Goal: Find contact information: Find contact information

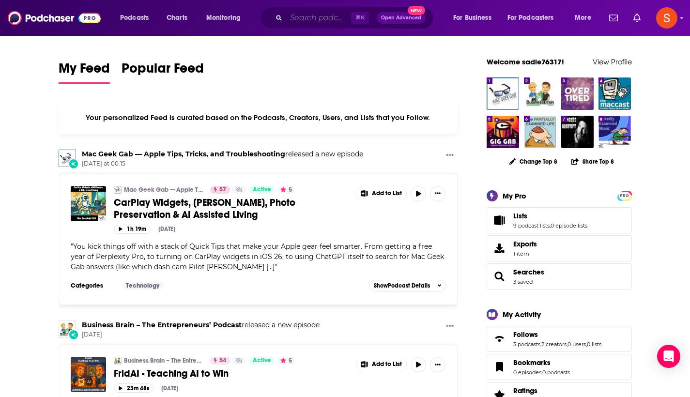
click at [307, 14] on input "Search podcasts, credits, & more..." at bounding box center [318, 18] width 65 height 16
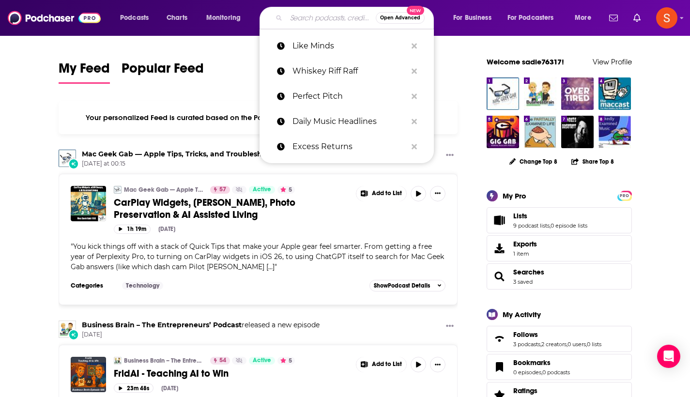
paste input "Captain [PERSON_NAME]"
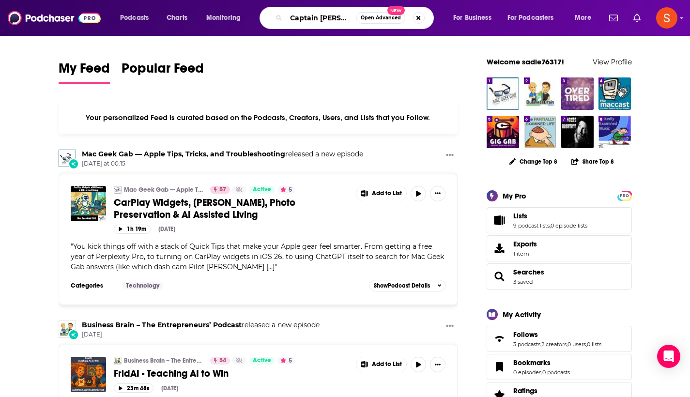
type input "Captain [PERSON_NAME]"
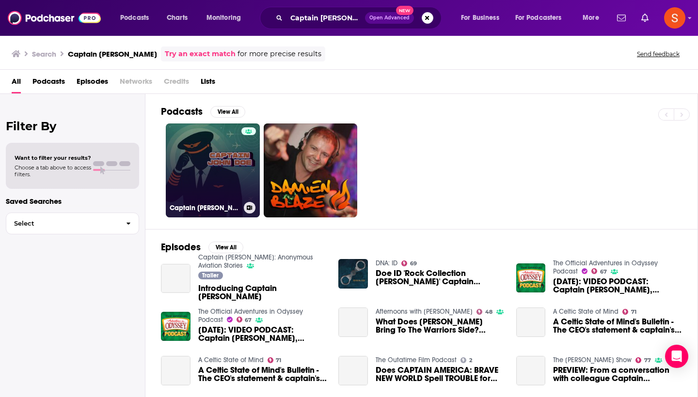
click at [216, 149] on link "Captain [PERSON_NAME]: Anonymous Aviation Stories" at bounding box center [213, 171] width 94 height 94
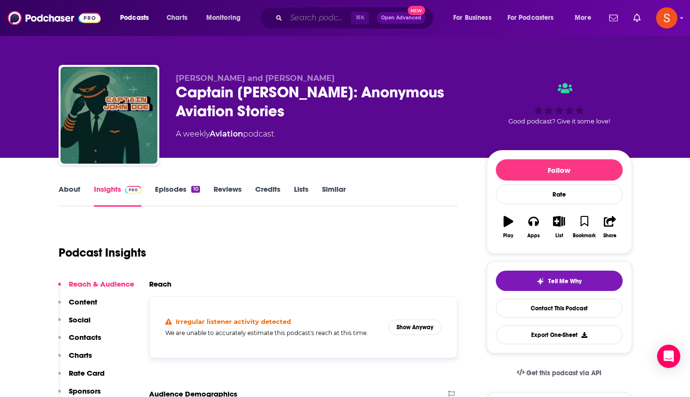
click at [301, 19] on input "Search podcasts, credits, & more..." at bounding box center [318, 18] width 65 height 16
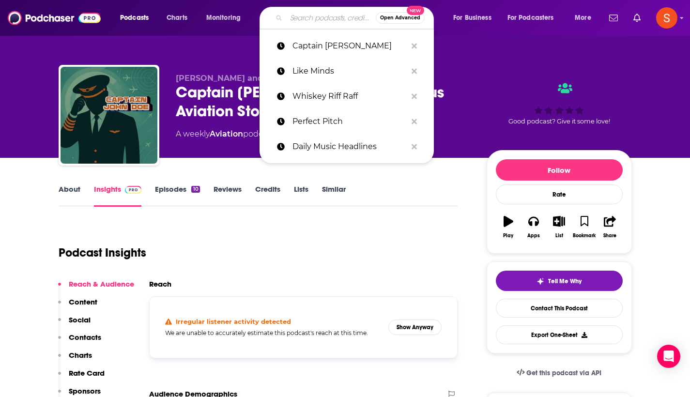
paste input "Concealed Carry Podcast"
type input "Concealed Carry Podcast"
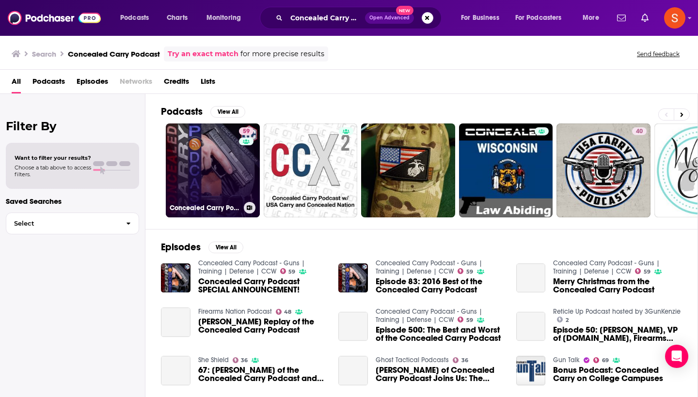
click at [222, 147] on link "59 Concealed Carry Podcast - Guns | Training | Defense | CCW" at bounding box center [213, 171] width 94 height 94
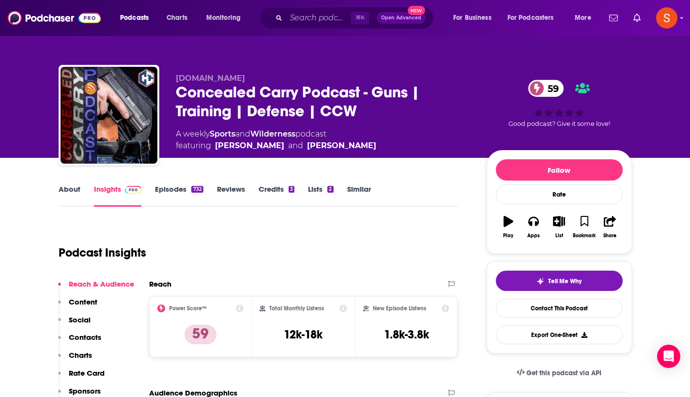
click at [98, 340] on p "Contacts" at bounding box center [85, 337] width 32 height 9
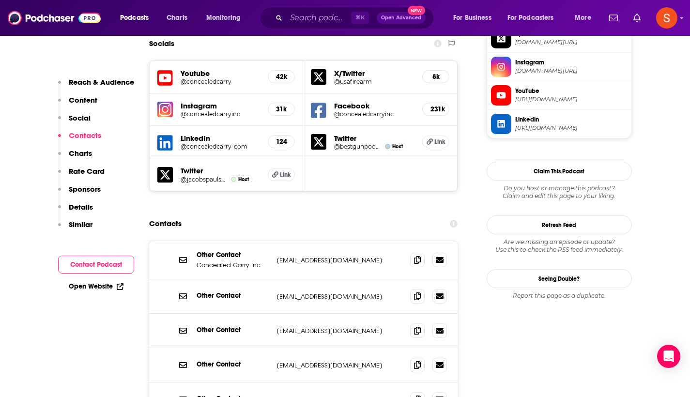
scroll to position [886, 0]
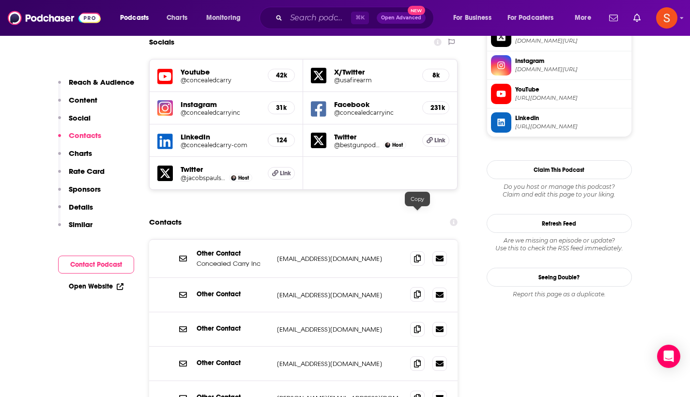
click at [415, 287] on span at bounding box center [417, 294] width 15 height 15
click at [336, 20] on input "Search podcasts, credits, & more..." at bounding box center [318, 18] width 65 height 16
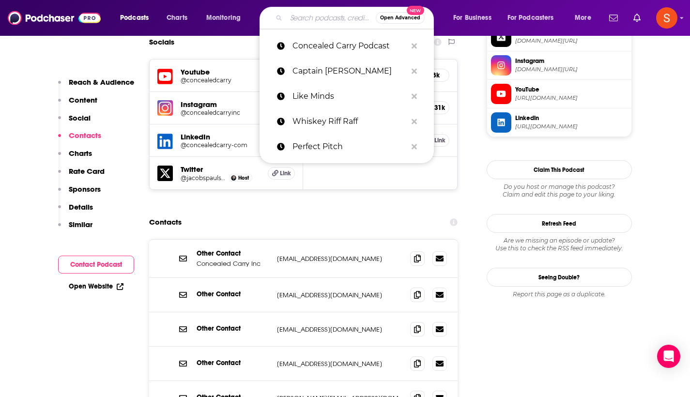
paste input "The Unnamed Show"
type input "The Unnamed Show"
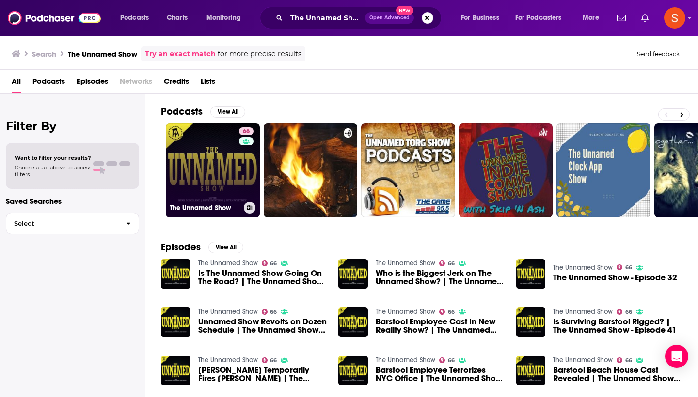
click at [197, 161] on link "66 The Unnamed Show" at bounding box center [213, 171] width 94 height 94
